Goal: Task Accomplishment & Management: Use online tool/utility

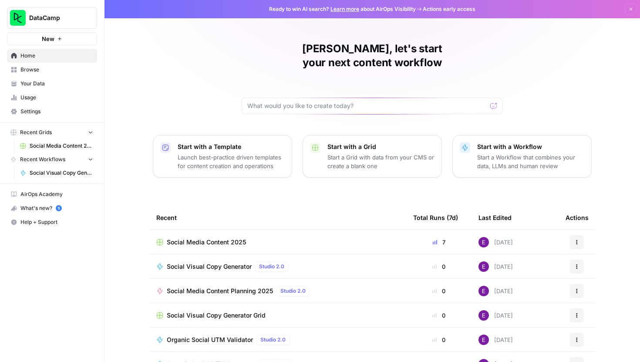
click at [226, 233] on td "Social Media Content 2025" at bounding box center [277, 242] width 257 height 24
click at [229, 238] on span "Social Media Content 2025" at bounding box center [206, 242] width 79 height 9
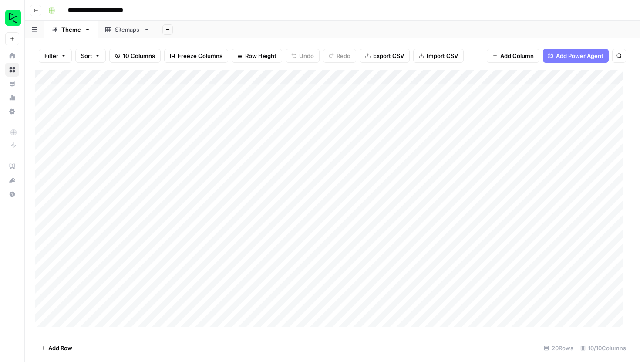
scroll to position [0, 342]
click at [477, 78] on div "Add Column" at bounding box center [332, 202] width 595 height 264
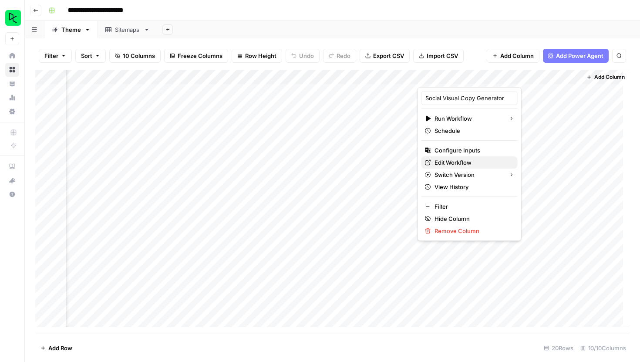
click at [460, 165] on span "Edit Workflow" at bounding box center [473, 162] width 76 height 9
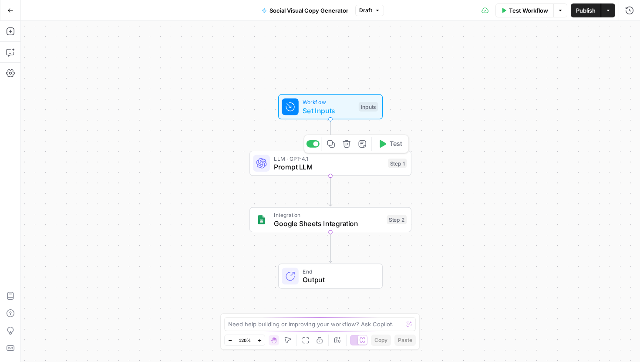
click at [300, 165] on span "Prompt LLM" at bounding box center [329, 167] width 110 height 10
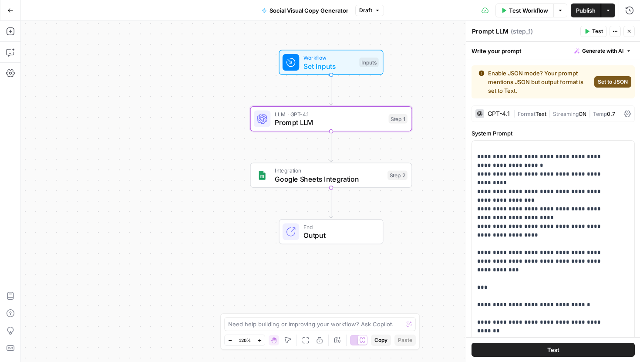
scroll to position [331, 0]
